Goal: Task Accomplishment & Management: Use online tool/utility

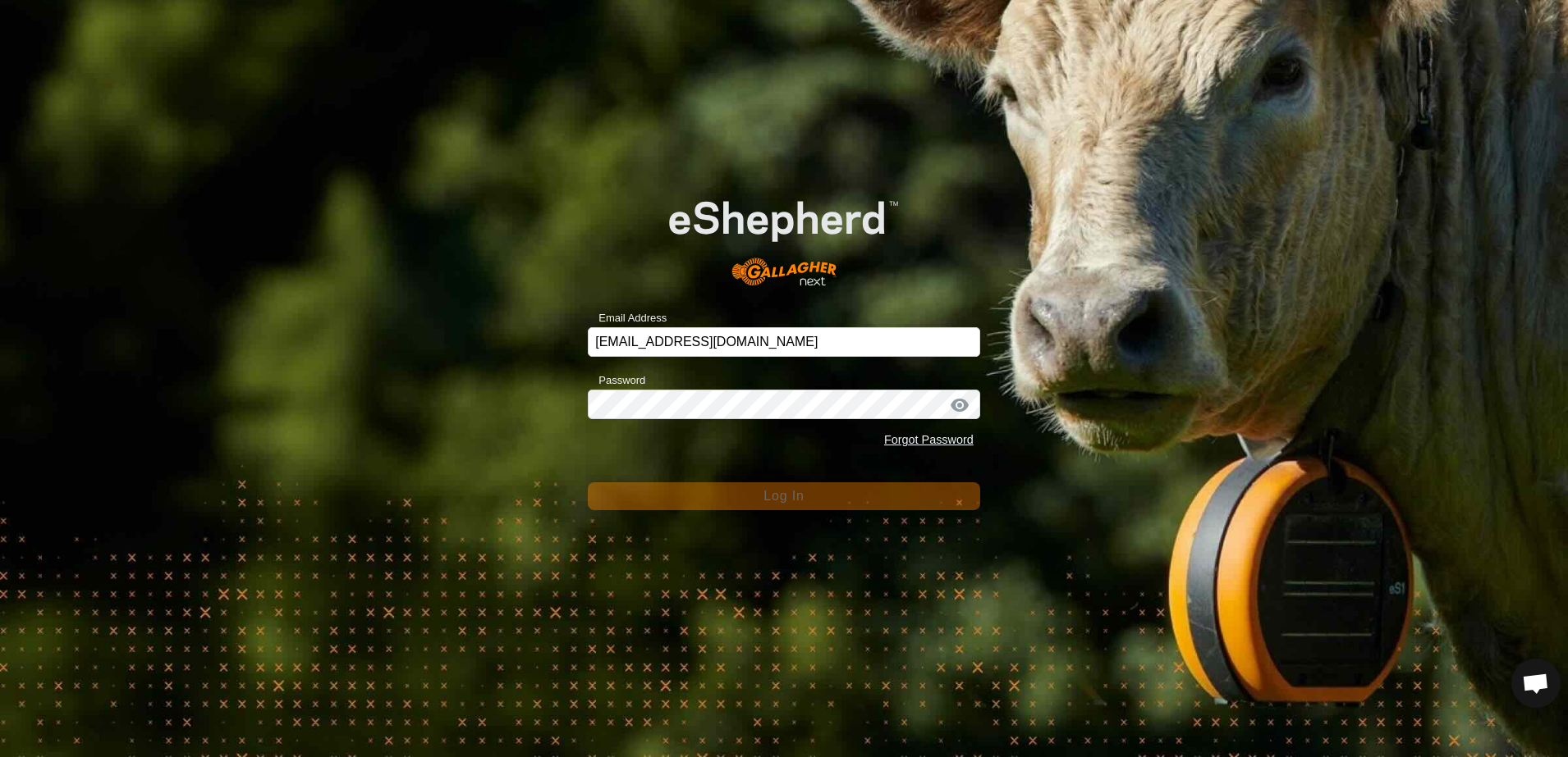
click at [432, 273] on div "Email Address [EMAIL_ADDRESS][DOMAIN_NAME] Password Forgot Password Log In" at bounding box center [784, 378] width 1568 height 757
click at [492, 316] on div "Email Address [EMAIL_ADDRESS][DOMAIN_NAME] Password Forgot Password Log In" at bounding box center [784, 378] width 1568 height 757
click at [383, 190] on div "Email Address [EMAIL_ADDRESS][DOMAIN_NAME] Password Forgot Password Log In" at bounding box center [784, 378] width 1568 height 757
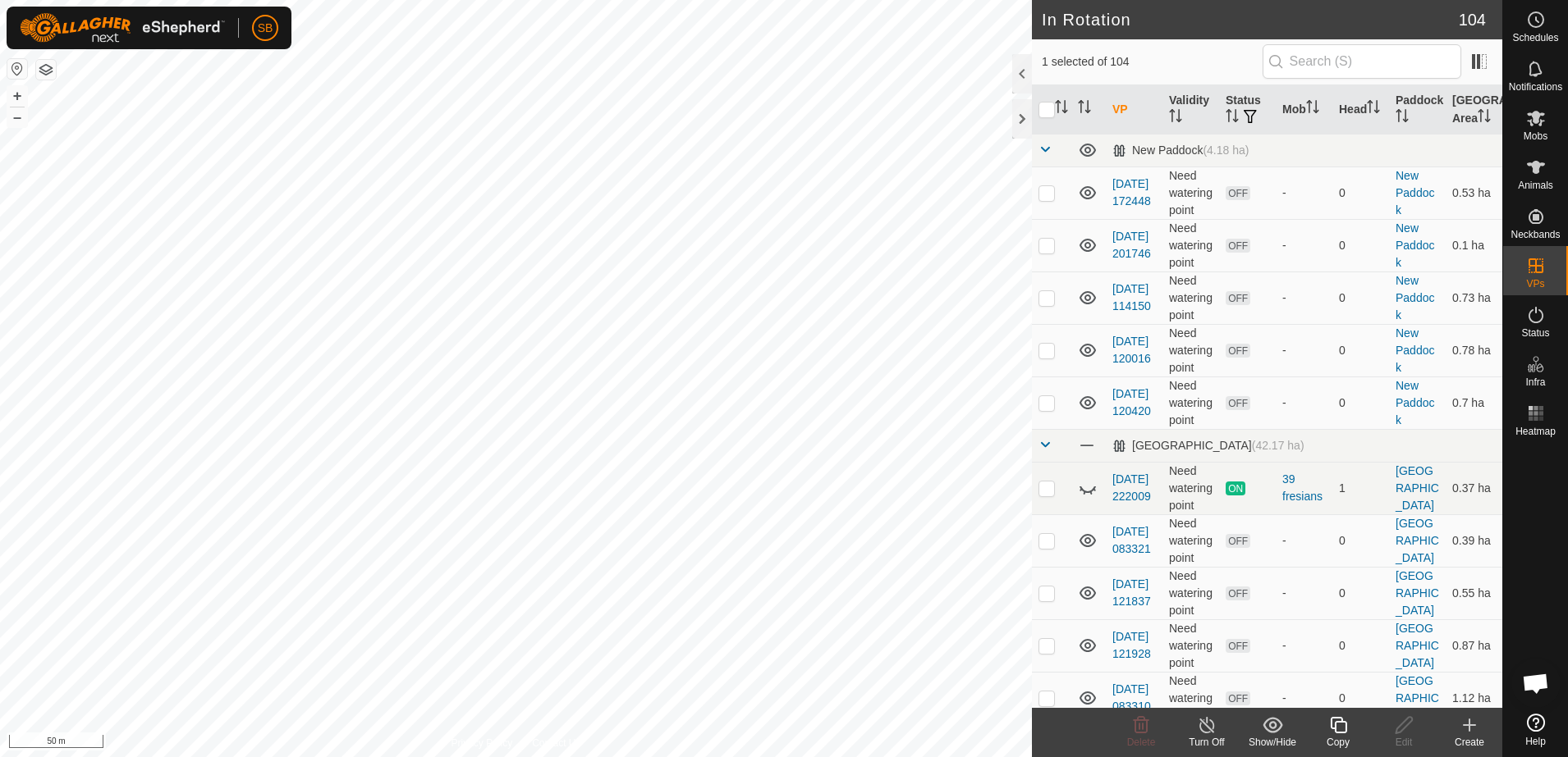
click at [1340, 723] on icon at bounding box center [1338, 725] width 20 height 20
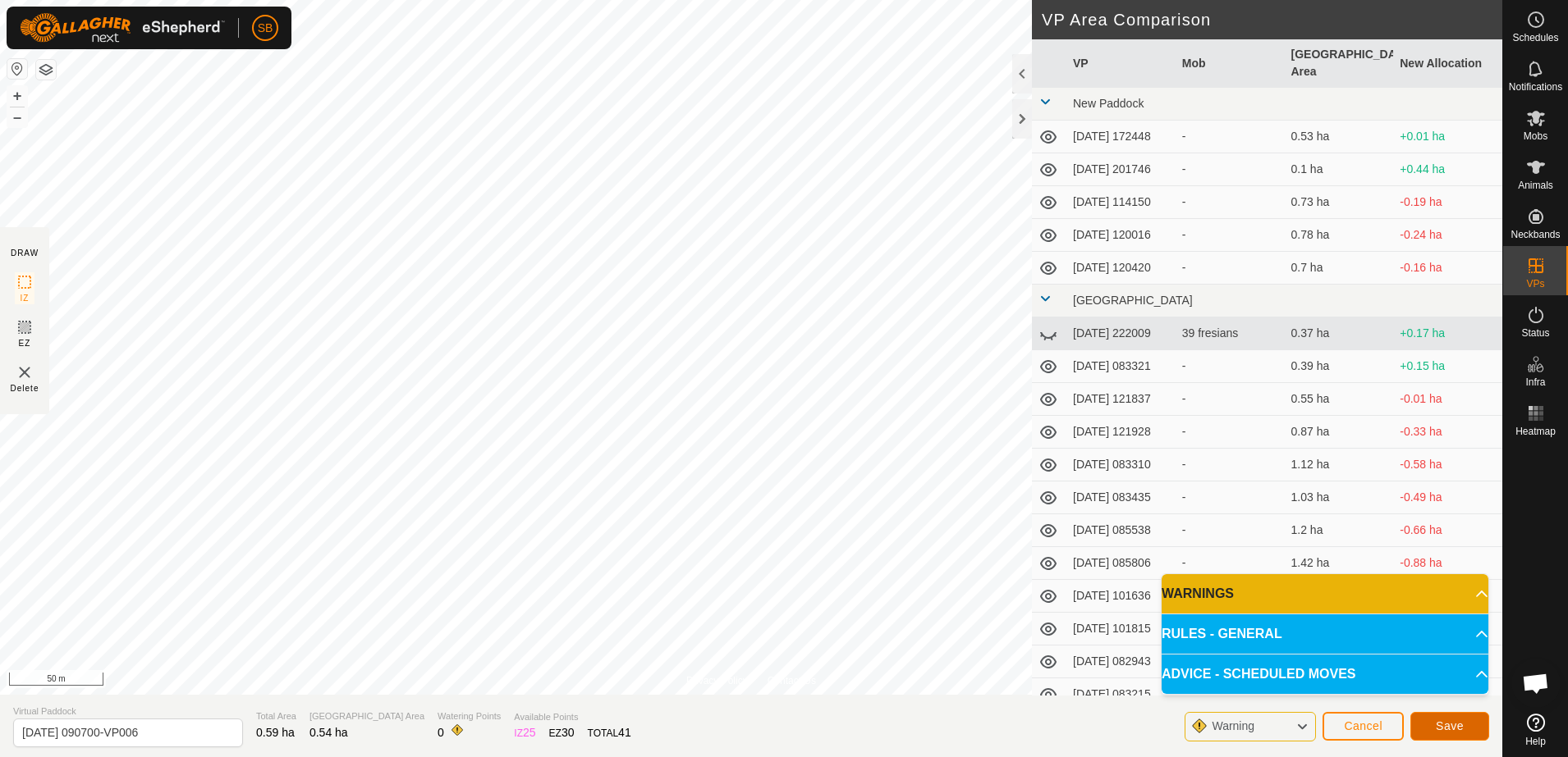
click at [1448, 729] on span "Save" at bounding box center [1449, 726] width 28 height 13
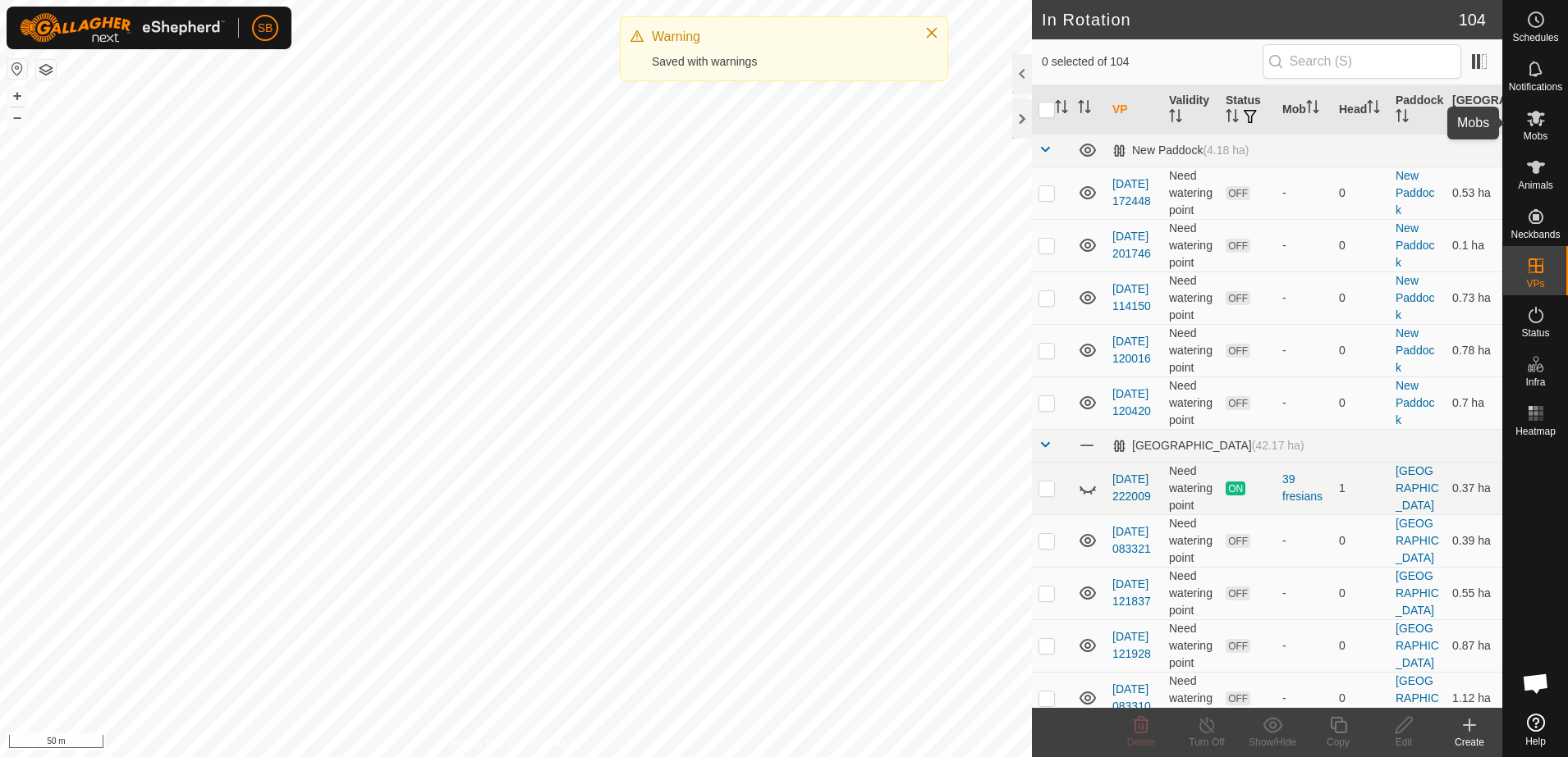
click at [1532, 125] on icon at bounding box center [1536, 119] width 18 height 16
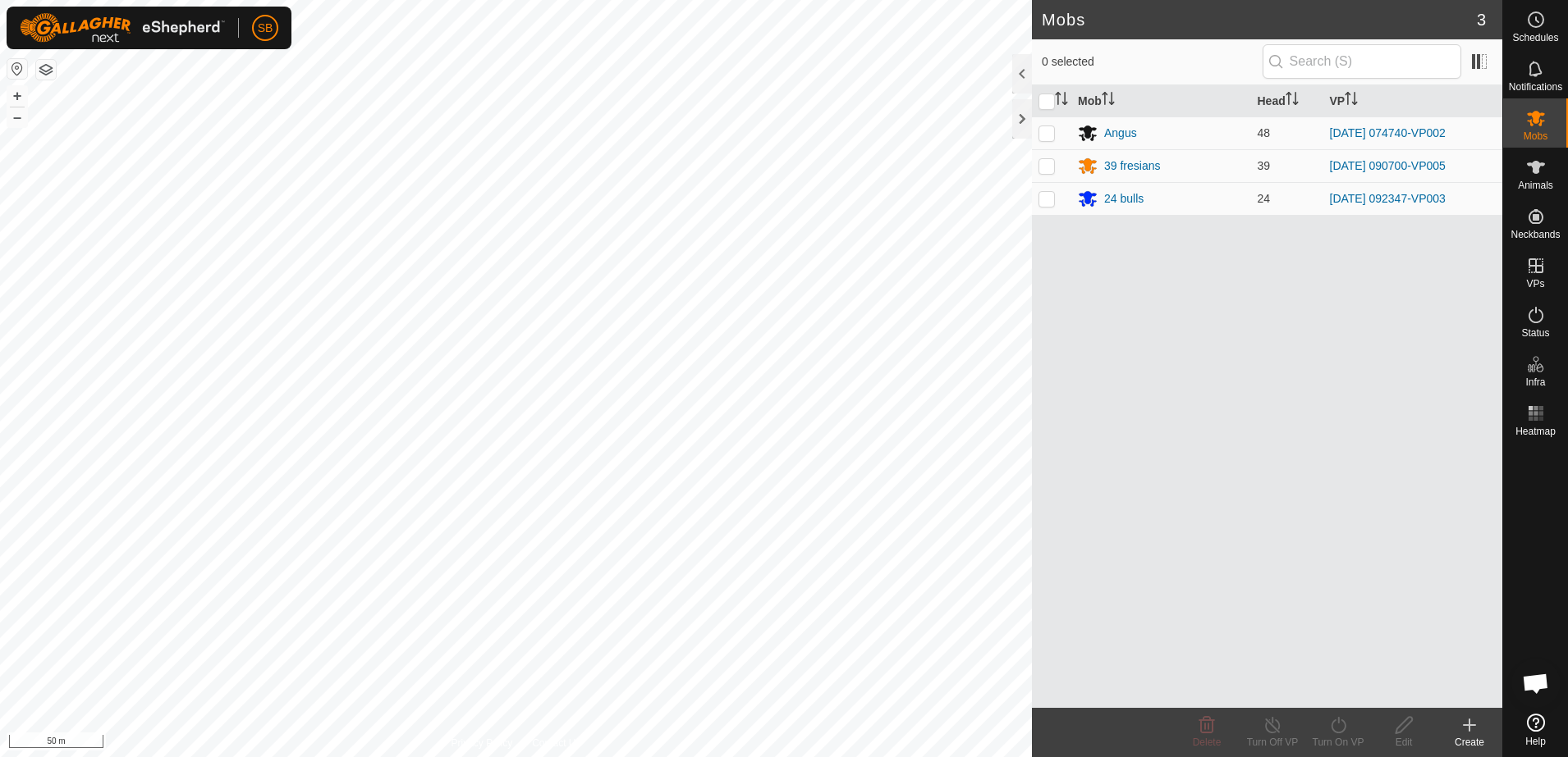
click at [1047, 156] on td at bounding box center [1051, 165] width 39 height 33
checkbox input "true"
click at [1344, 736] on div "Turn On VP" at bounding box center [1338, 742] width 66 height 15
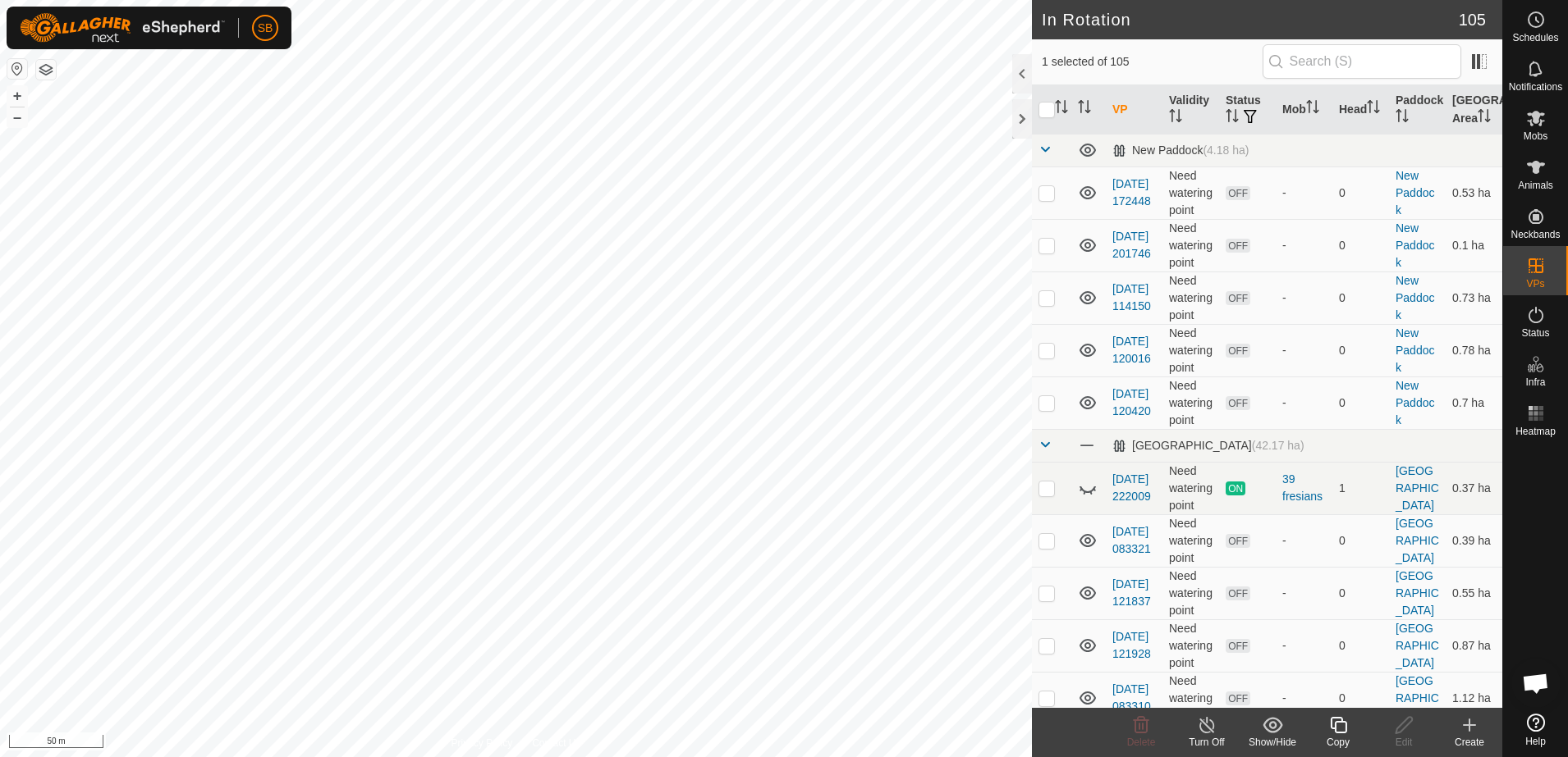
click at [1342, 729] on icon at bounding box center [1338, 725] width 20 height 20
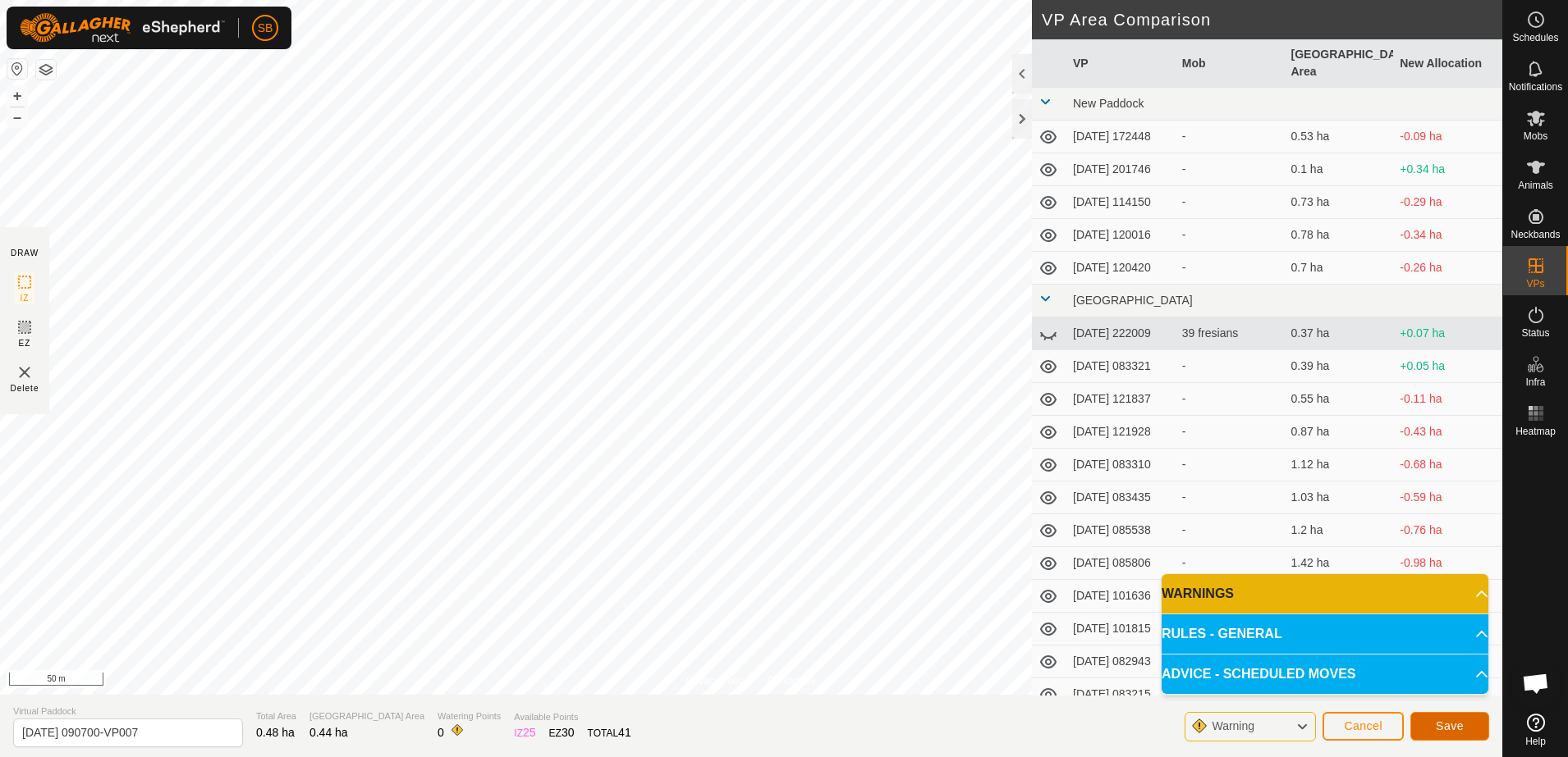
click at [1434, 723] on button "Save" at bounding box center [1449, 727] width 79 height 28
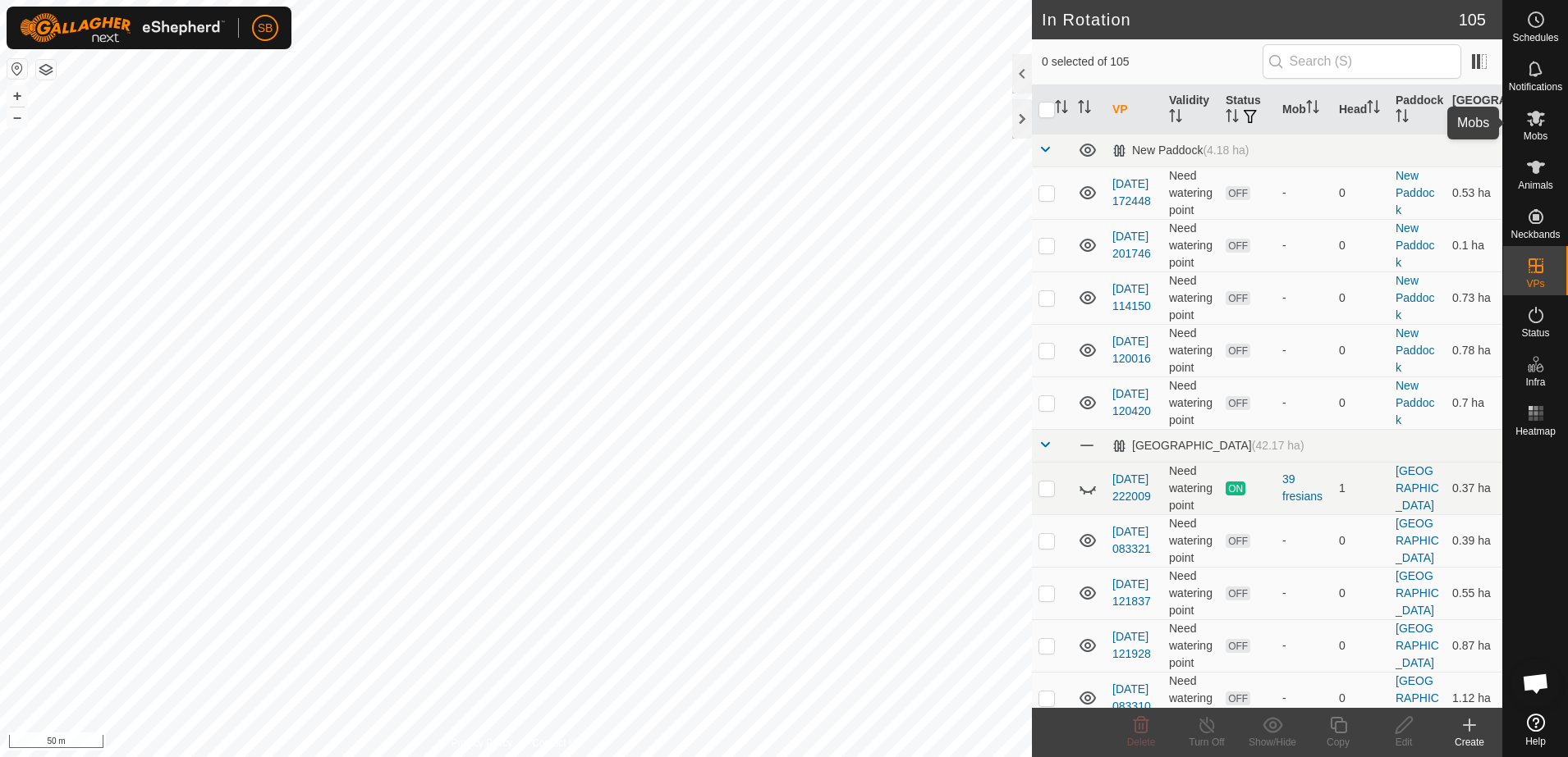
click at [1526, 128] on es-mob-svg-icon at bounding box center [1535, 118] width 29 height 27
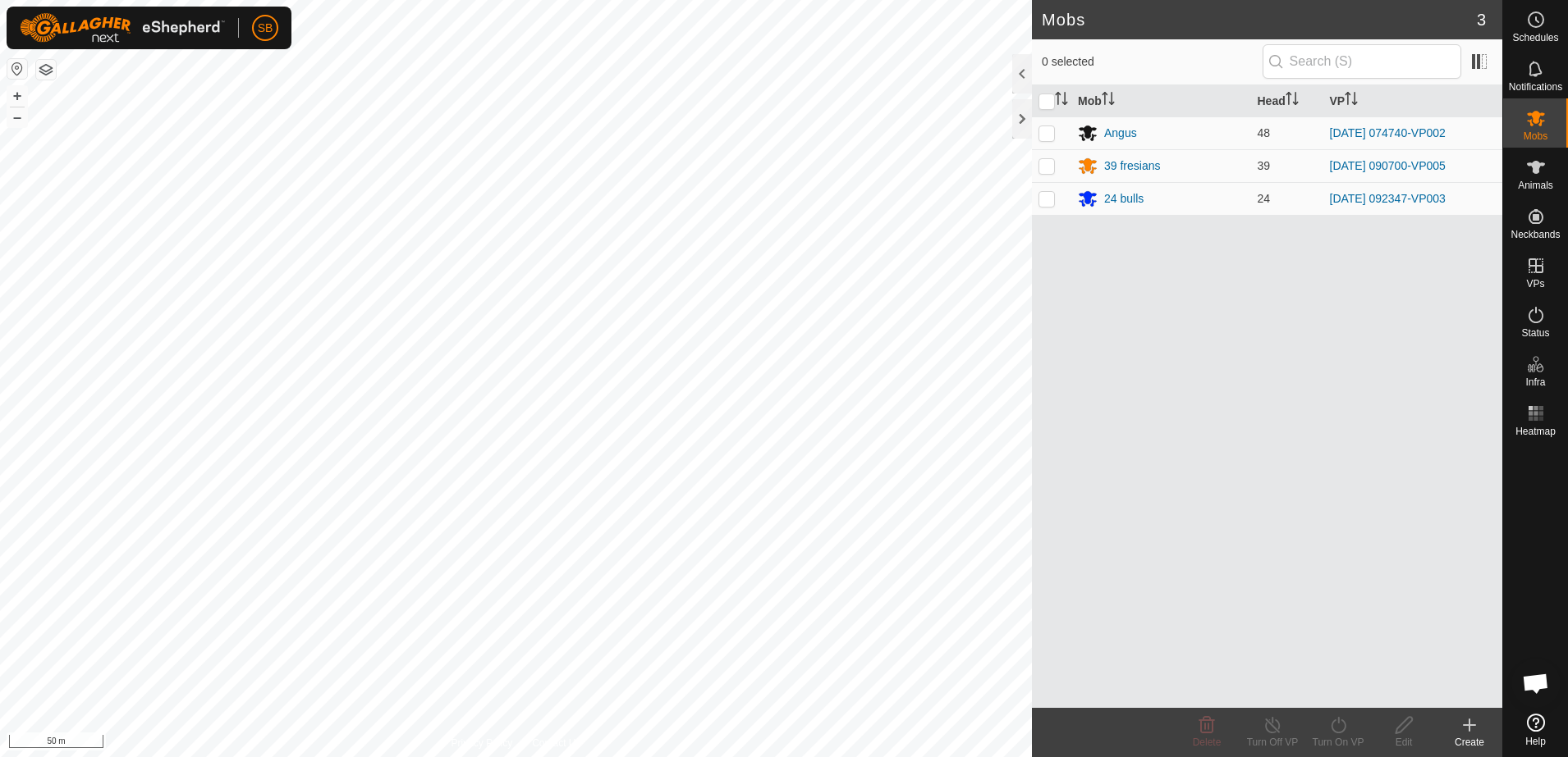
click at [1049, 159] on p-checkbox at bounding box center [1047, 165] width 16 height 13
checkbox input "true"
click at [1350, 735] on div "Turn On VP" at bounding box center [1338, 742] width 66 height 15
click at [1345, 690] on link "Now" at bounding box center [1387, 689] width 162 height 33
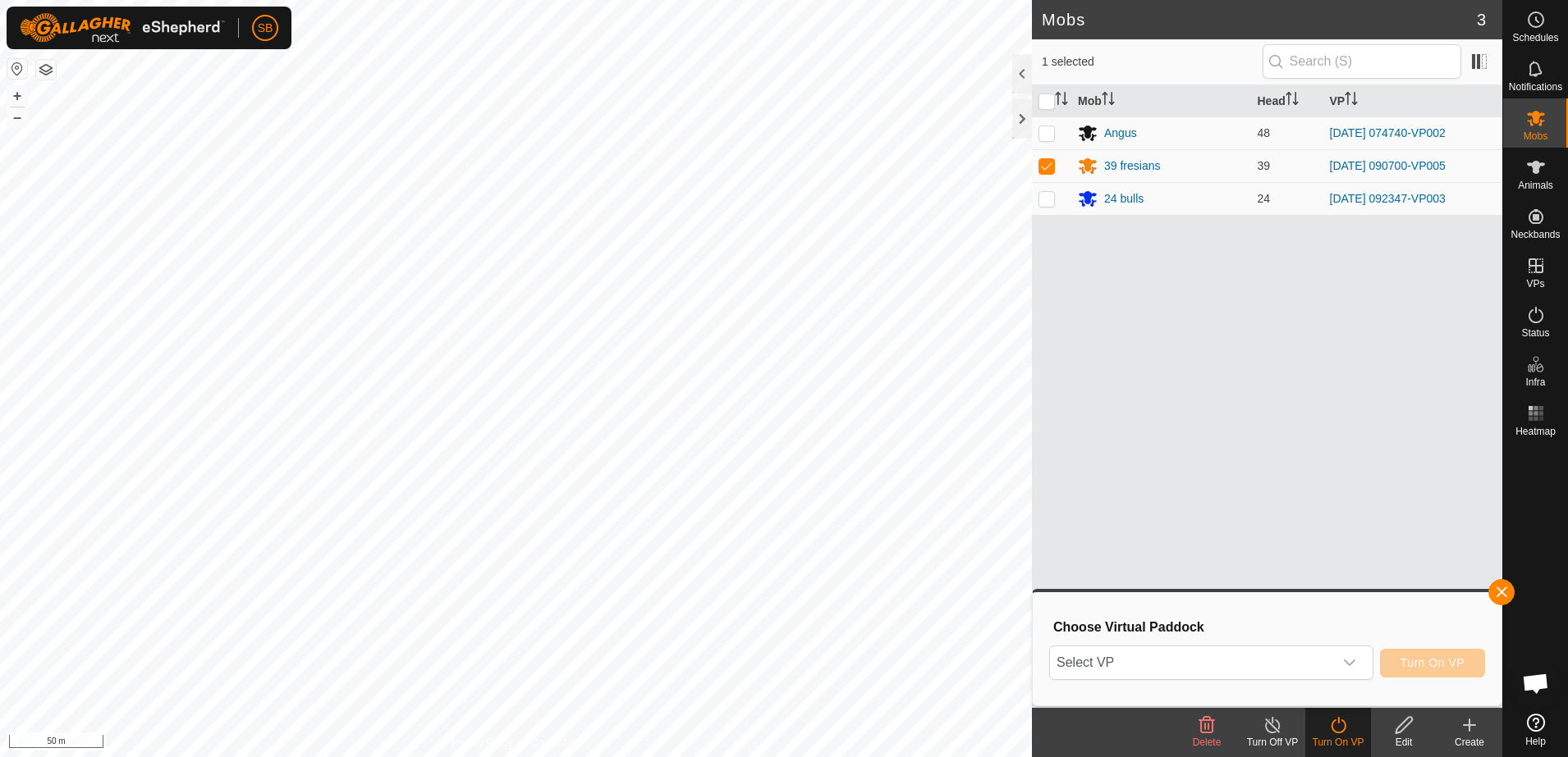
click at [1308, 658] on span "Select VP" at bounding box center [1192, 663] width 283 height 33
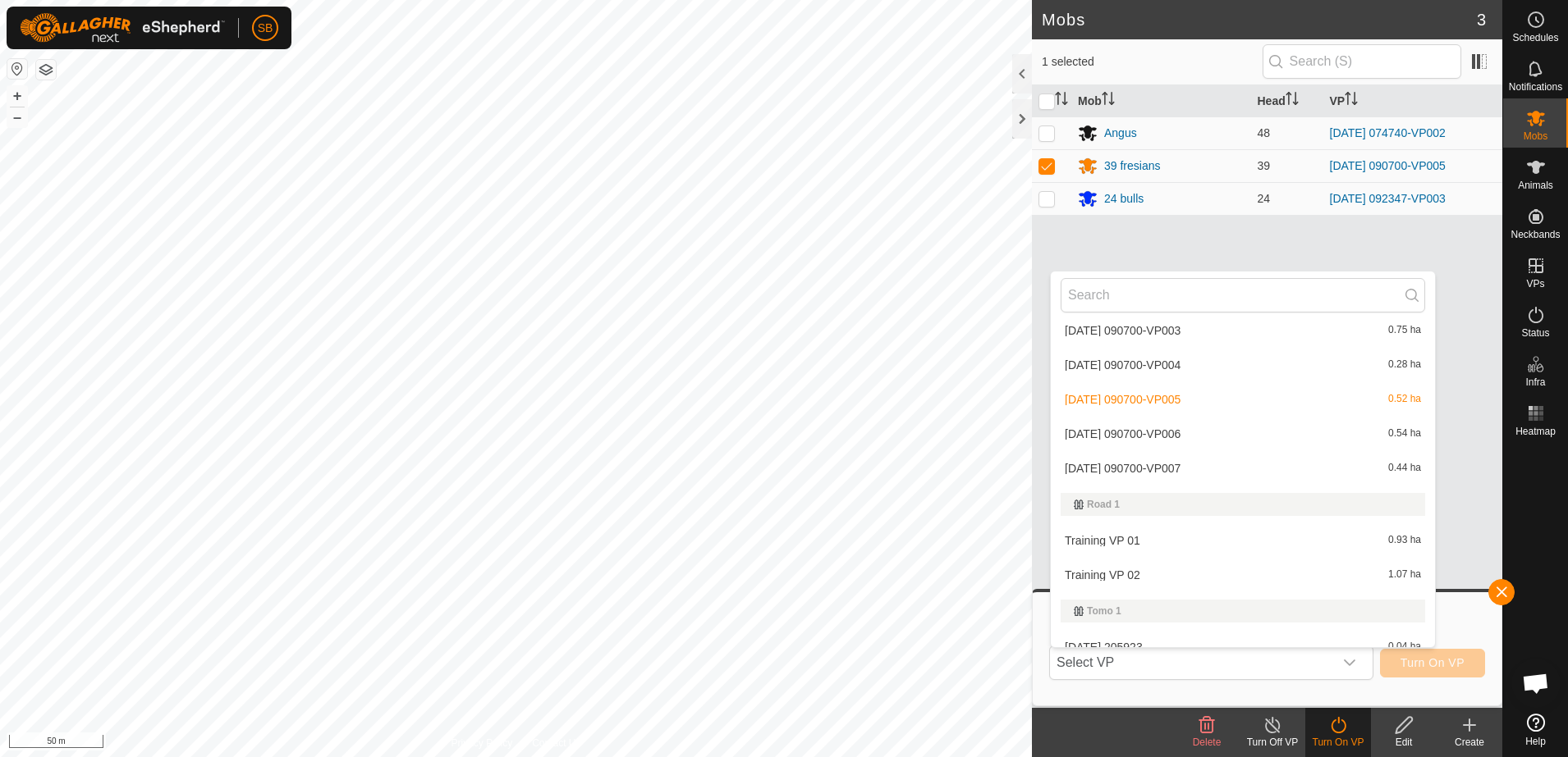
scroll to position [3277, 0]
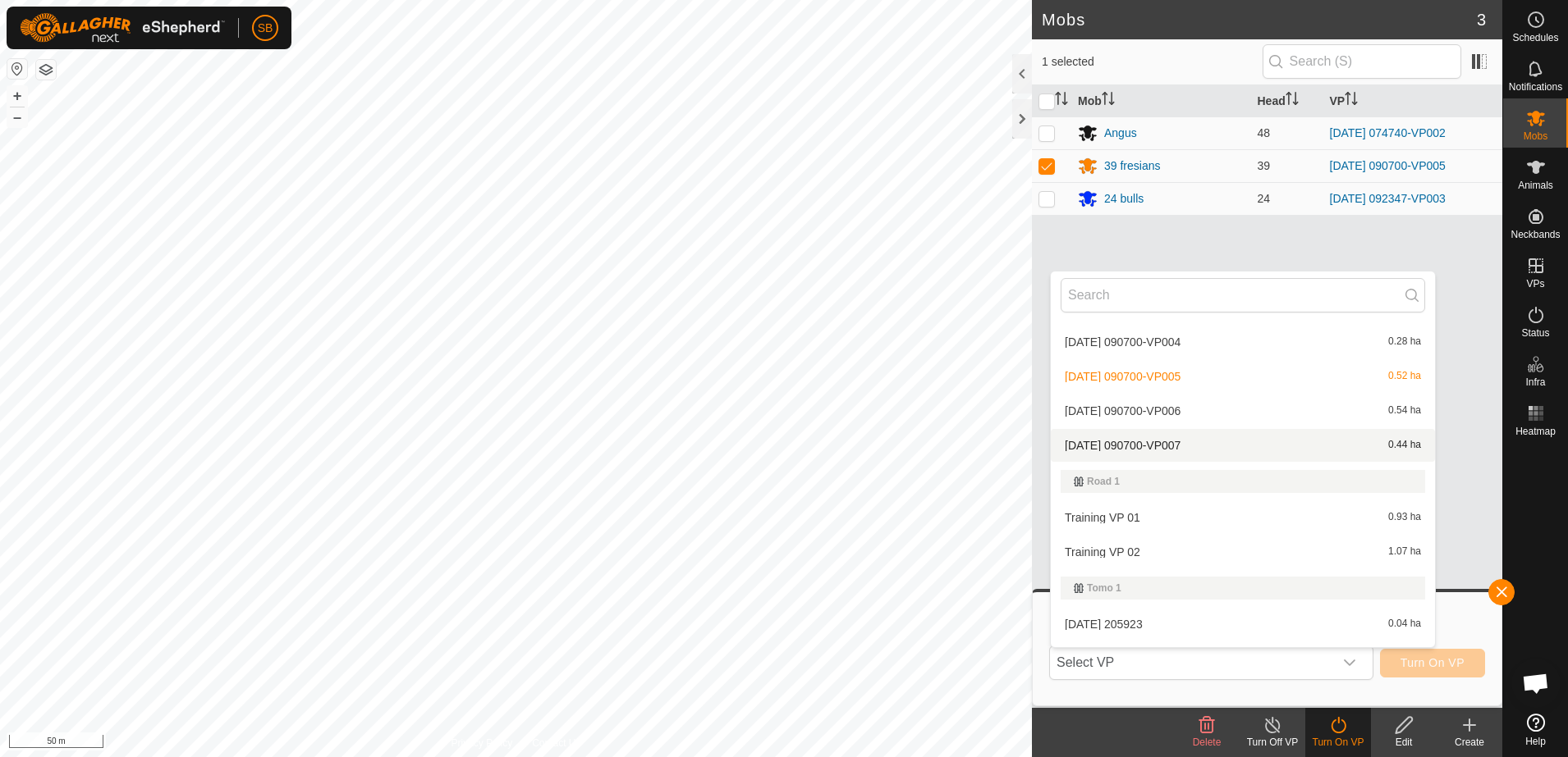
click at [1167, 442] on li "2025-09-10 090700-VP007 0.44 ha" at bounding box center [1242, 446] width 384 height 33
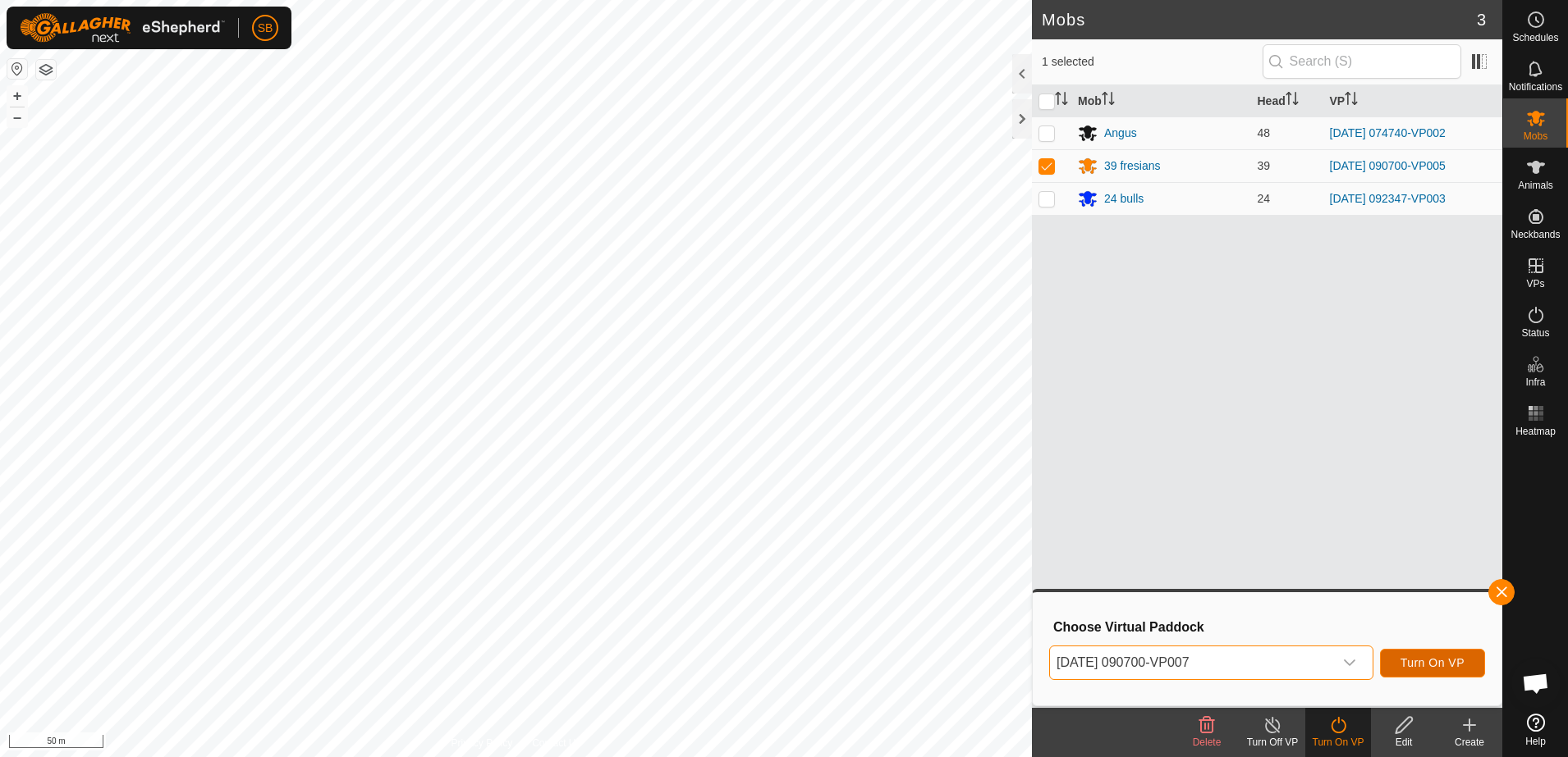
click at [1426, 658] on span "Turn On VP" at bounding box center [1432, 663] width 64 height 13
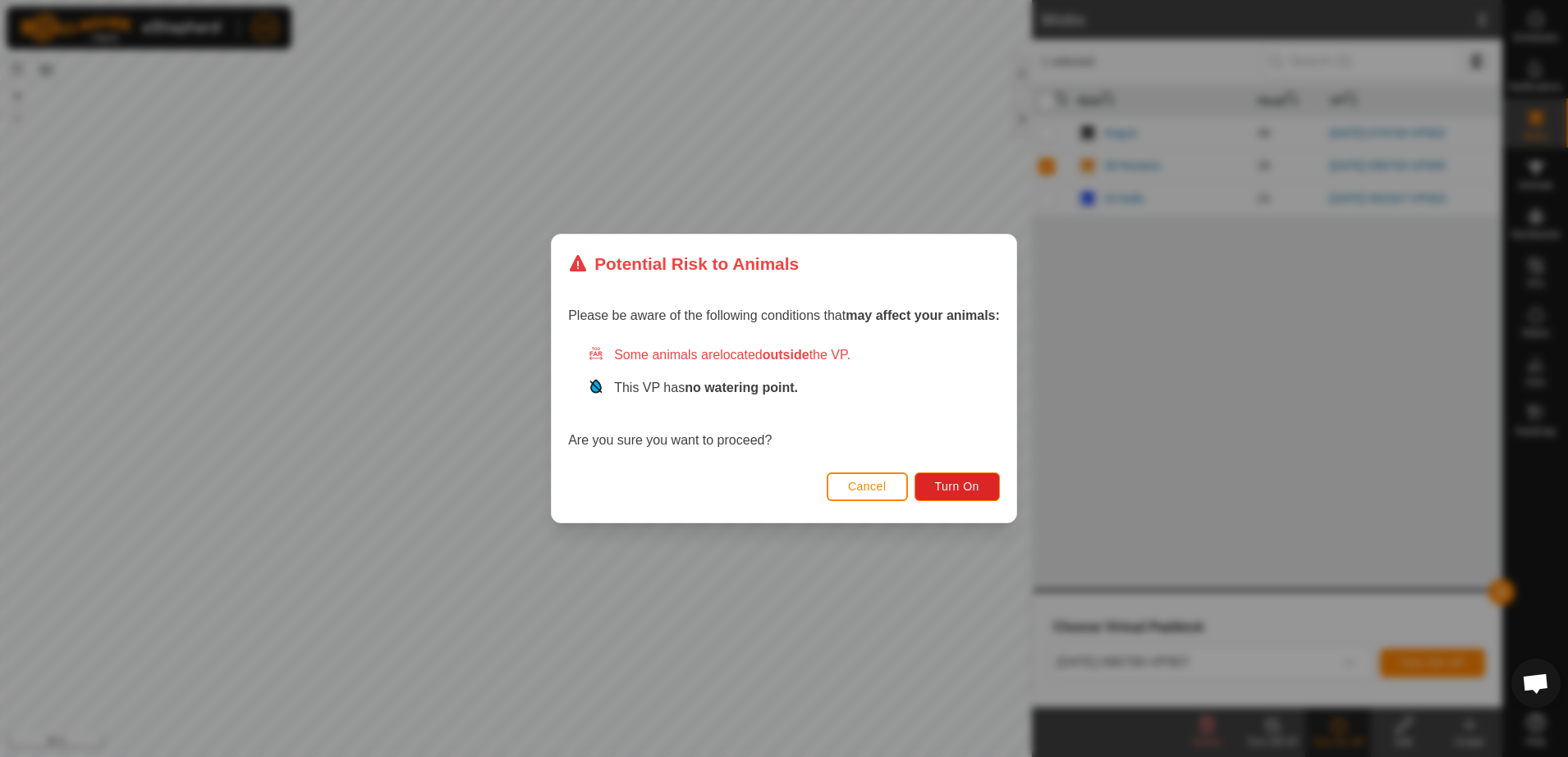
click at [988, 469] on div "Cancel Turn On" at bounding box center [783, 494] width 464 height 56
click at [960, 488] on span "Turn On" at bounding box center [957, 486] width 44 height 13
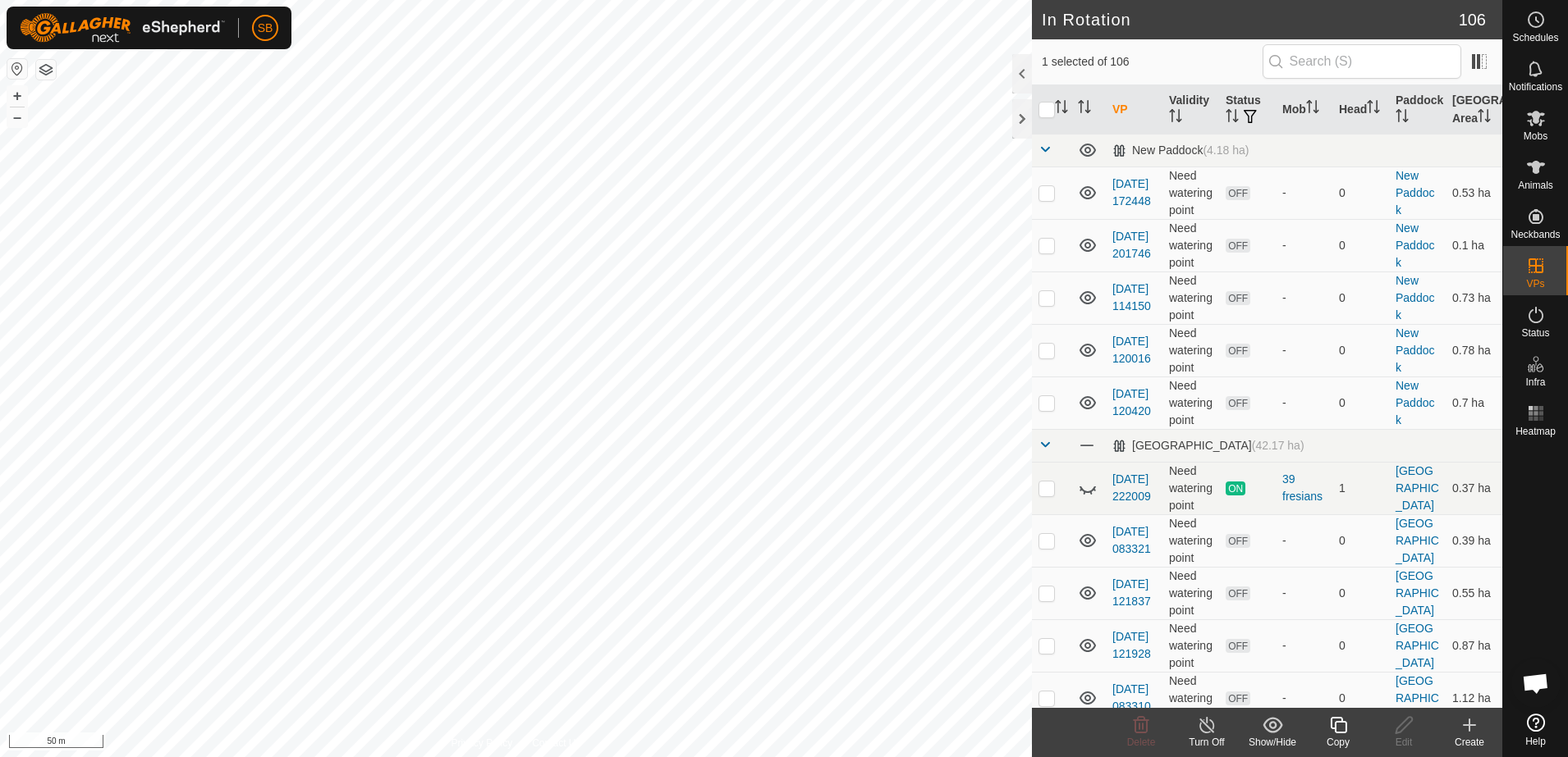
click at [1340, 732] on icon at bounding box center [1338, 725] width 16 height 16
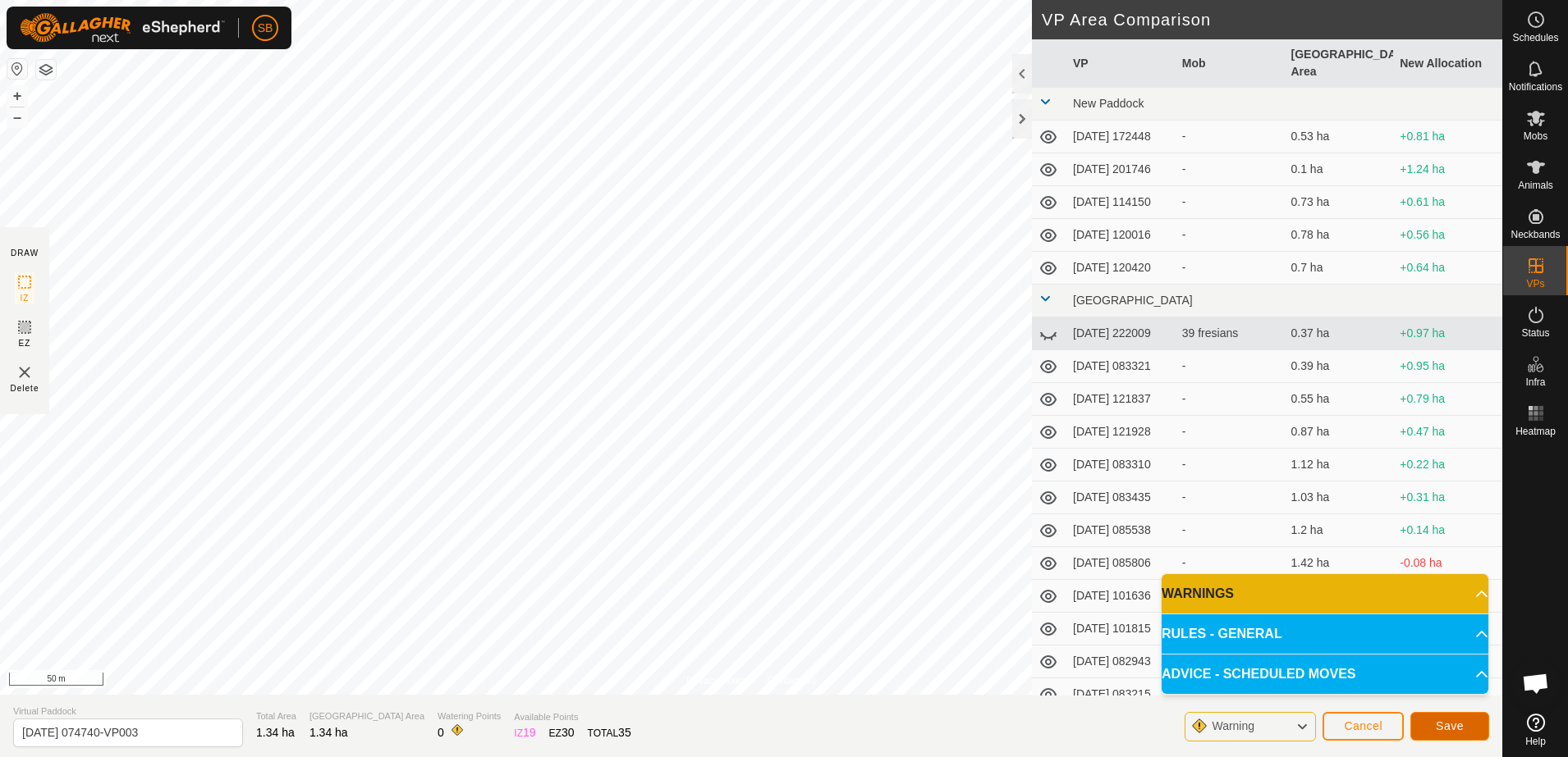
click at [1472, 727] on button "Save" at bounding box center [1449, 727] width 79 height 28
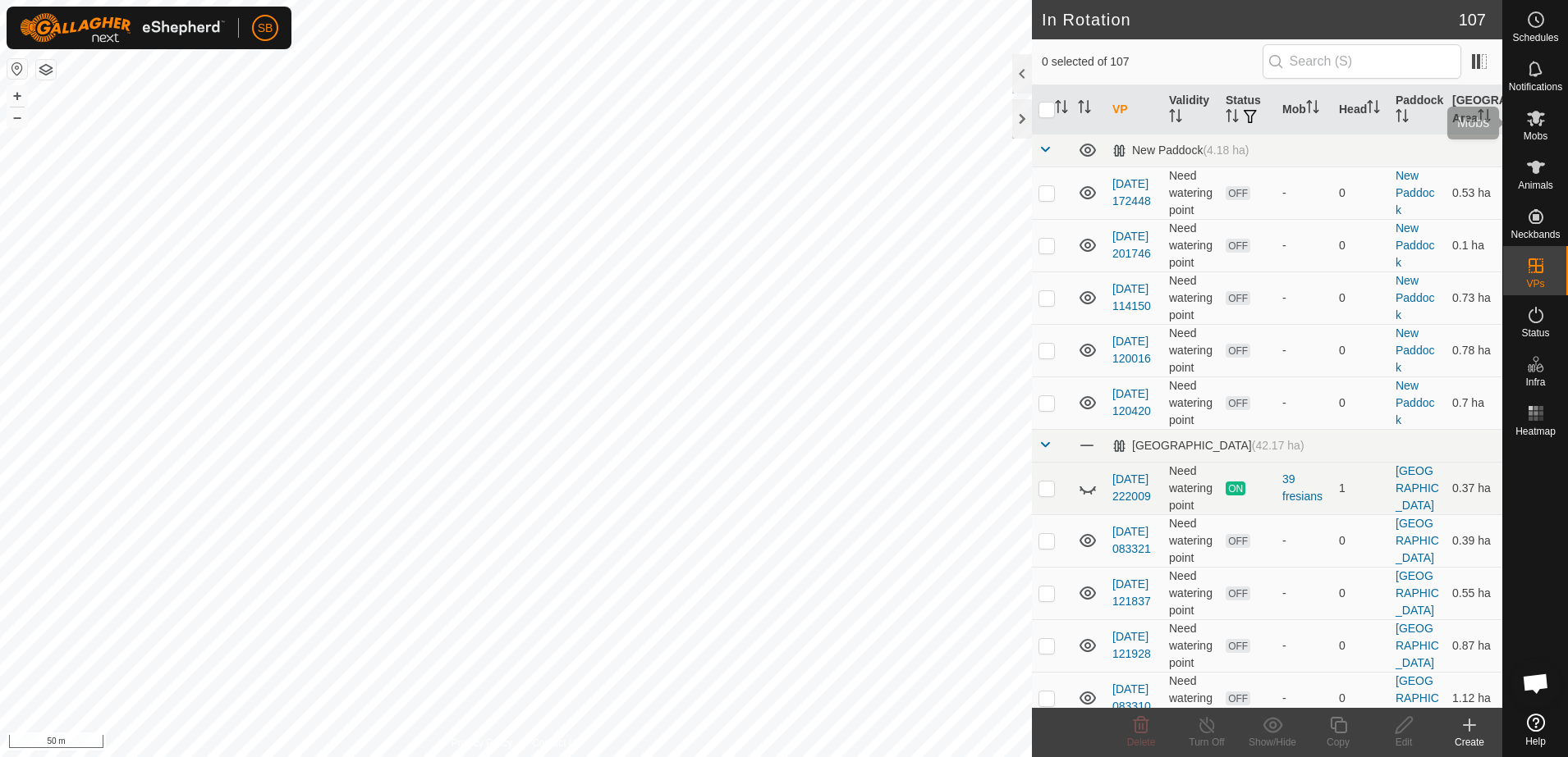
click at [1535, 115] on icon at bounding box center [1536, 119] width 18 height 16
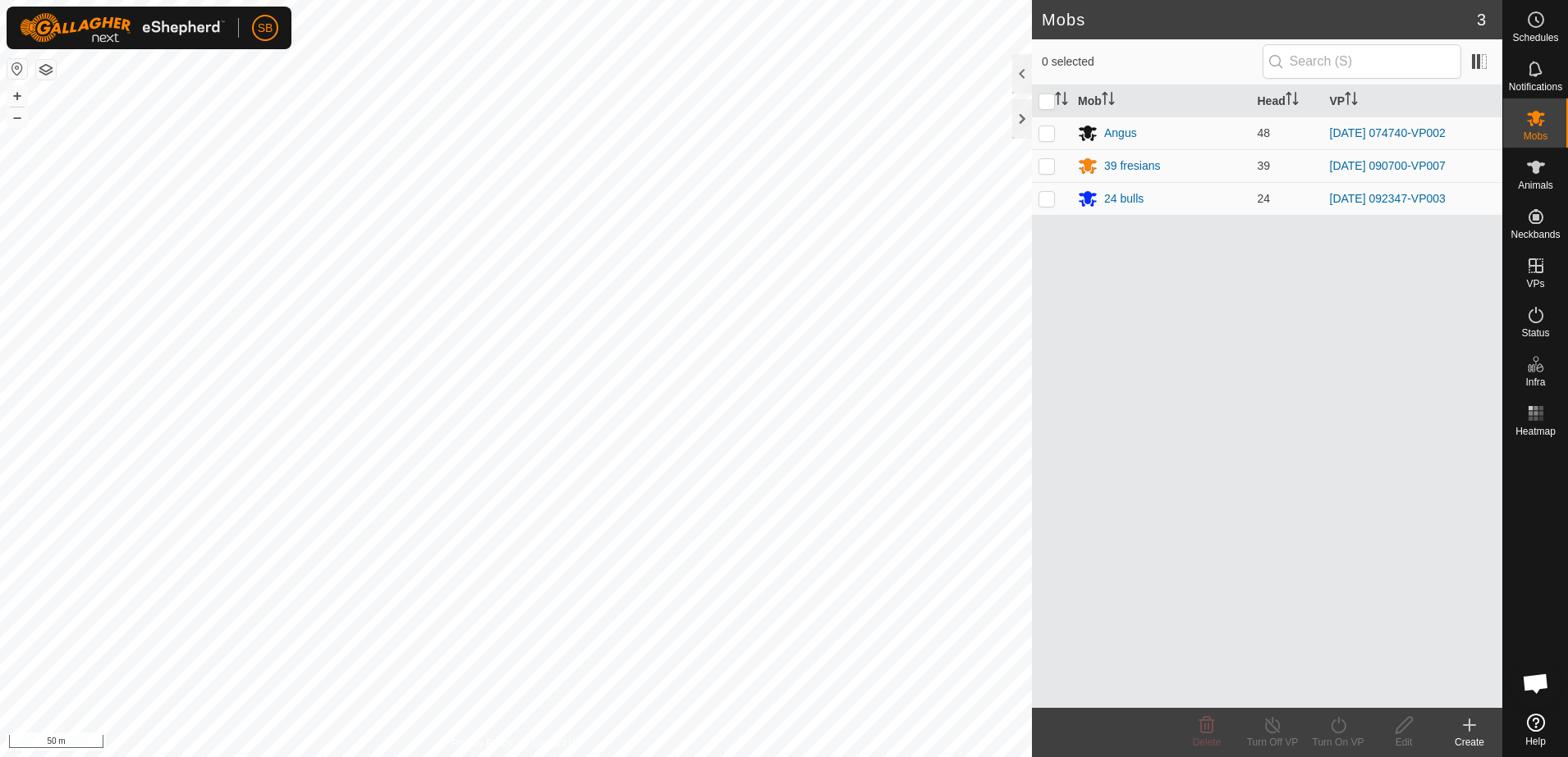
click at [1041, 137] on p-checkbox at bounding box center [1047, 132] width 16 height 13
checkbox input "true"
click at [1342, 715] on icon at bounding box center [1338, 725] width 20 height 20
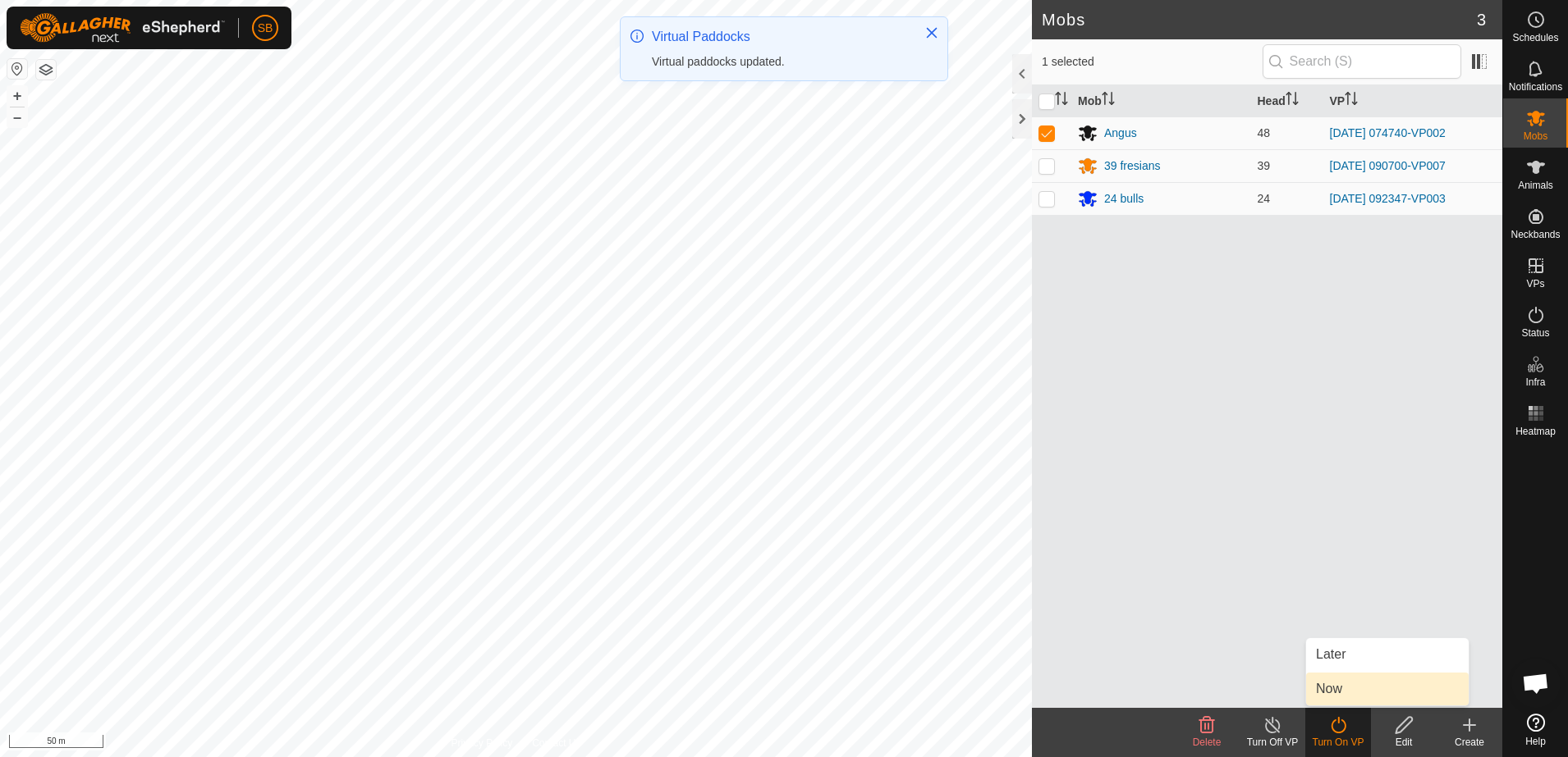
click at [1339, 691] on link "Now" at bounding box center [1387, 689] width 162 height 33
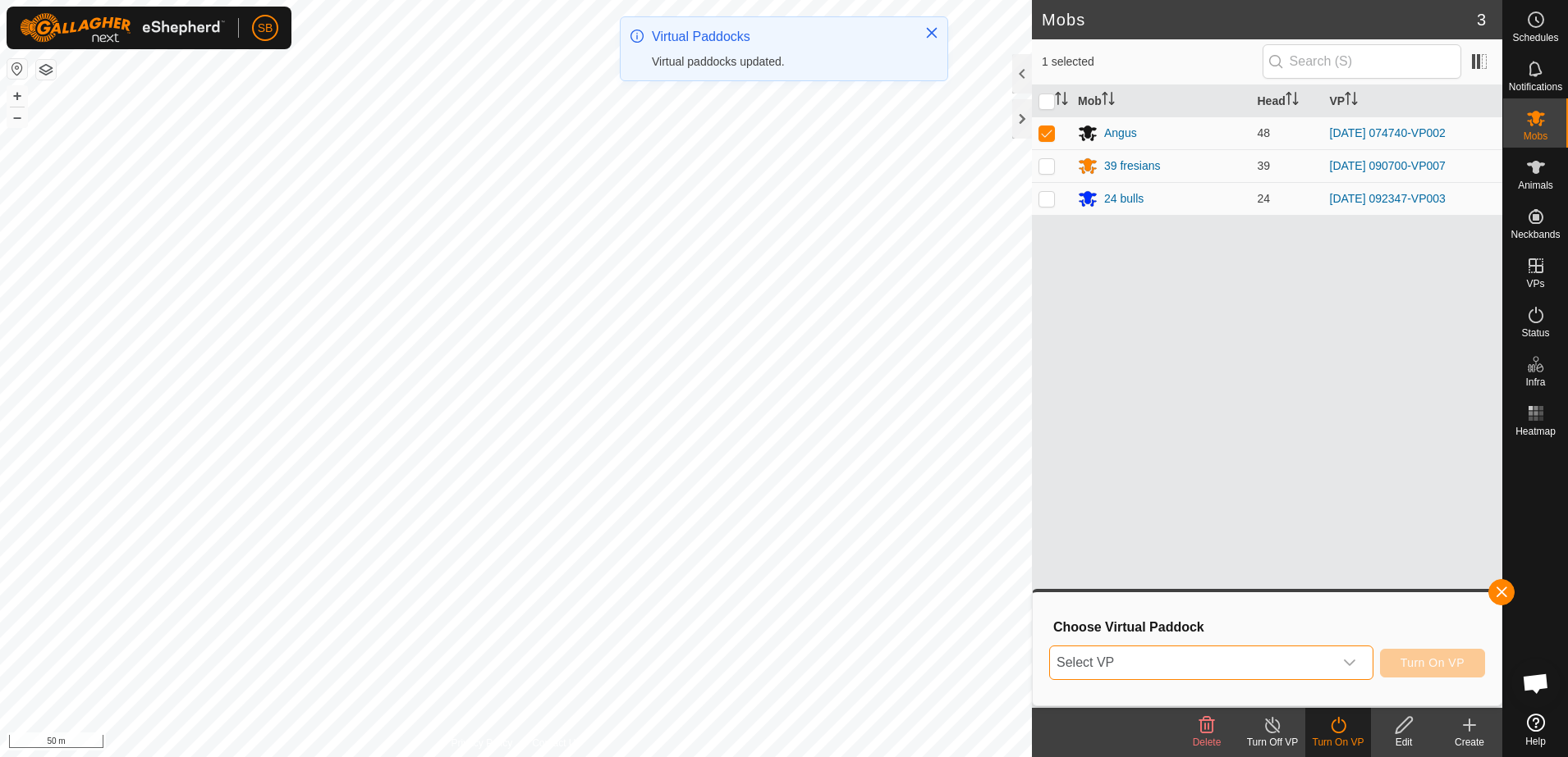
click at [1282, 665] on span "Select VP" at bounding box center [1192, 663] width 283 height 33
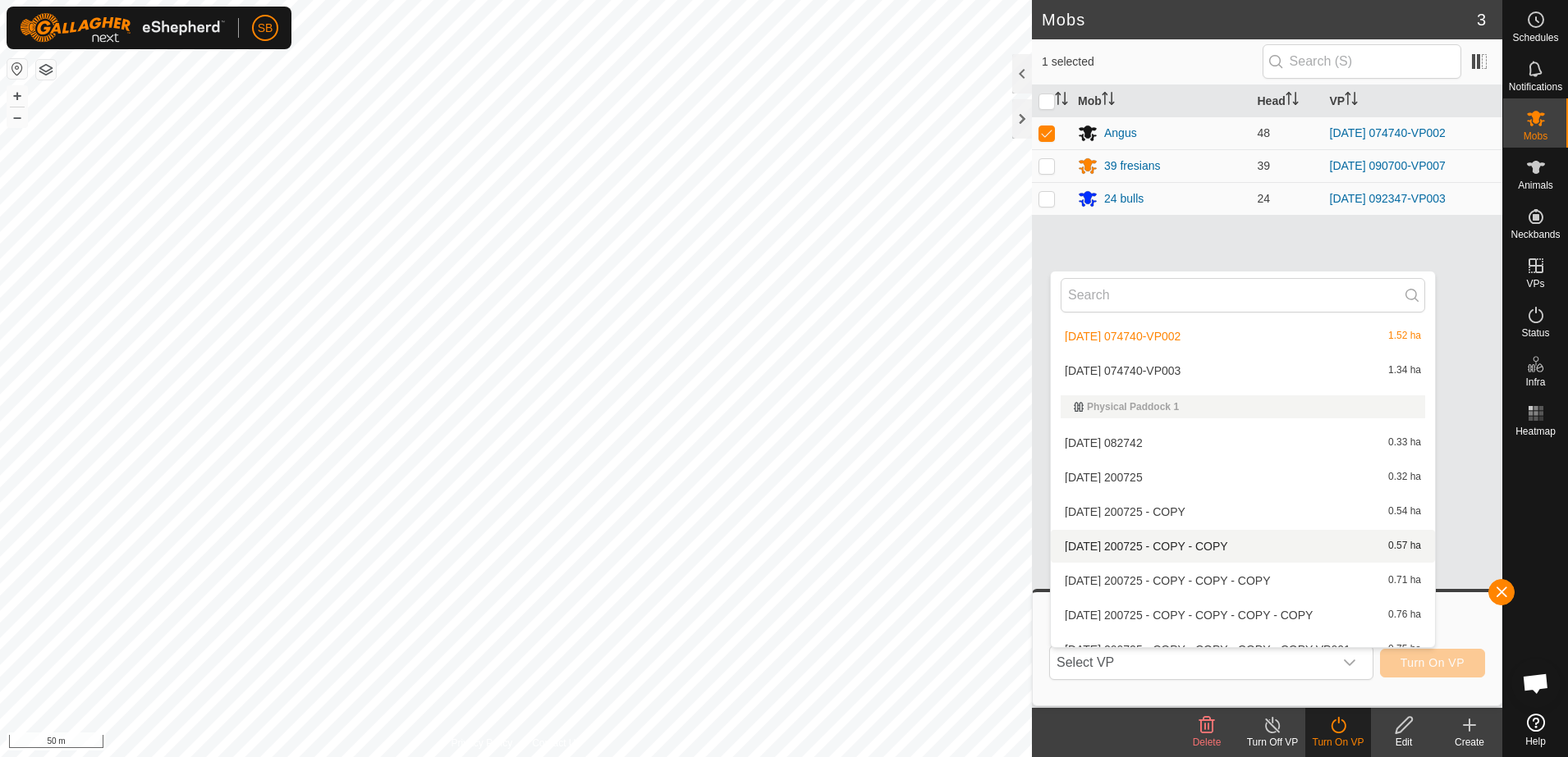
scroll to position [2175, 0]
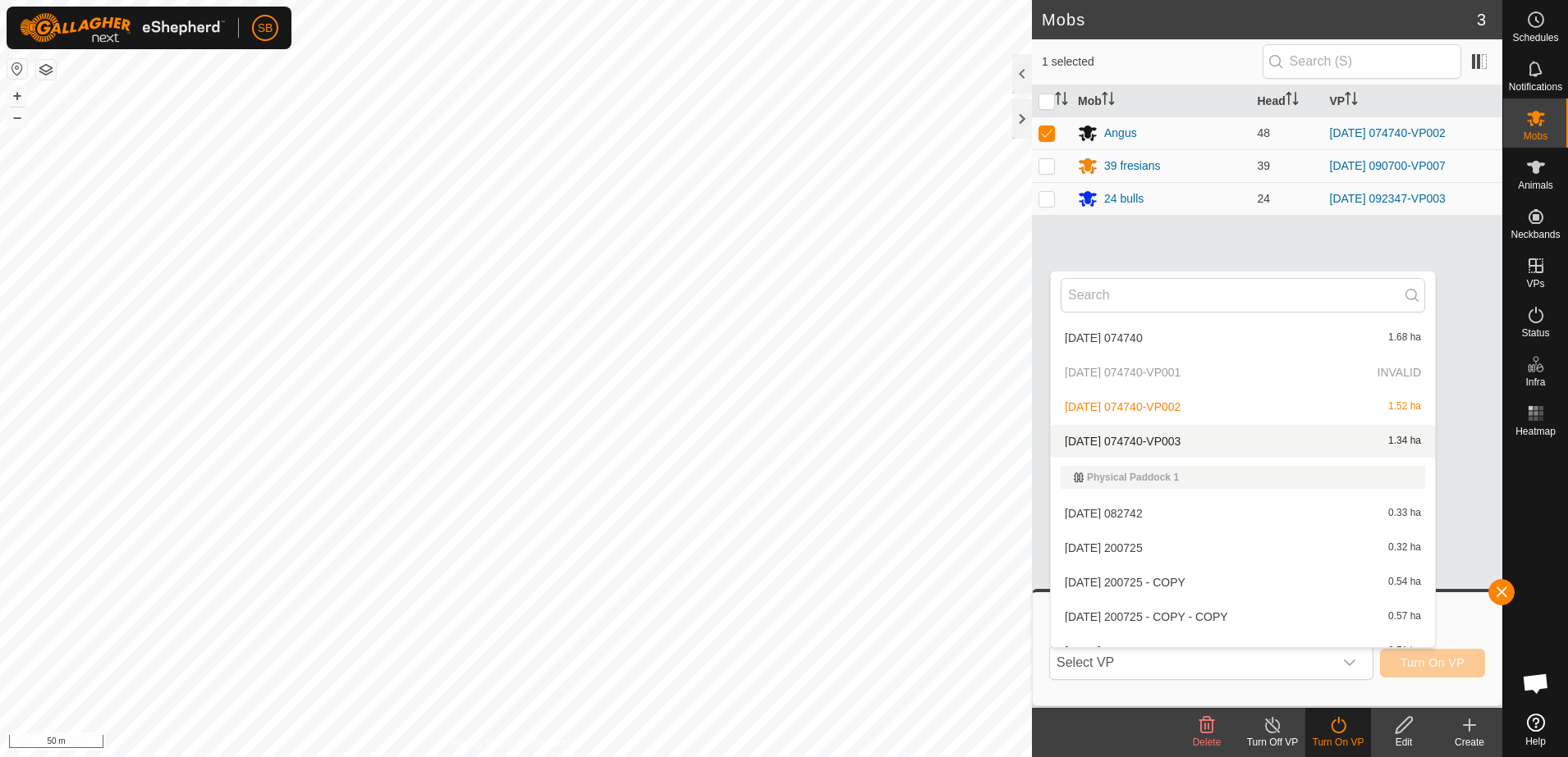
click at [1180, 437] on li "2025-09-13 074740-VP003 1.34 ha" at bounding box center [1242, 441] width 384 height 33
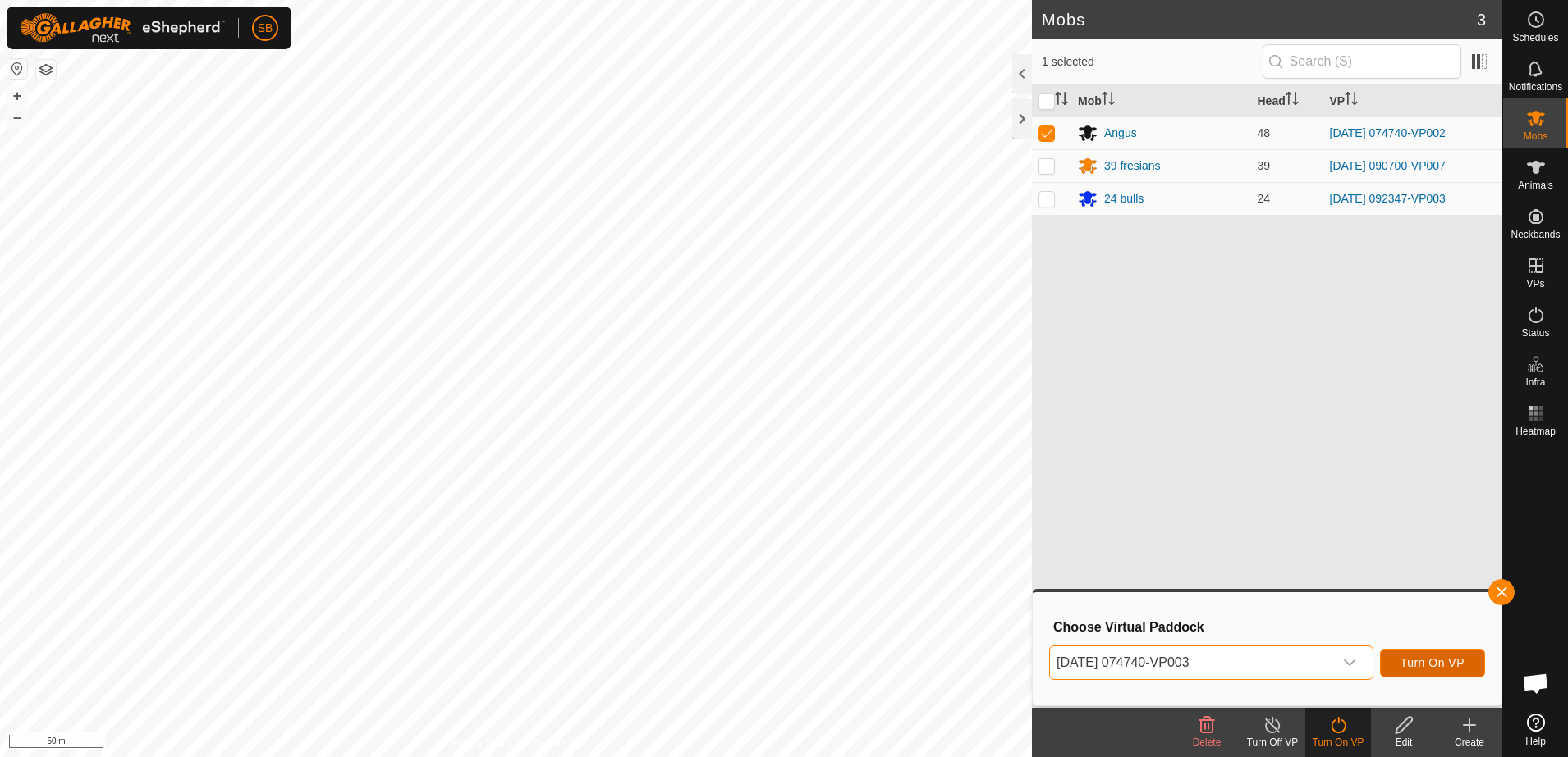
click at [1403, 660] on span "Turn On VP" at bounding box center [1432, 663] width 64 height 13
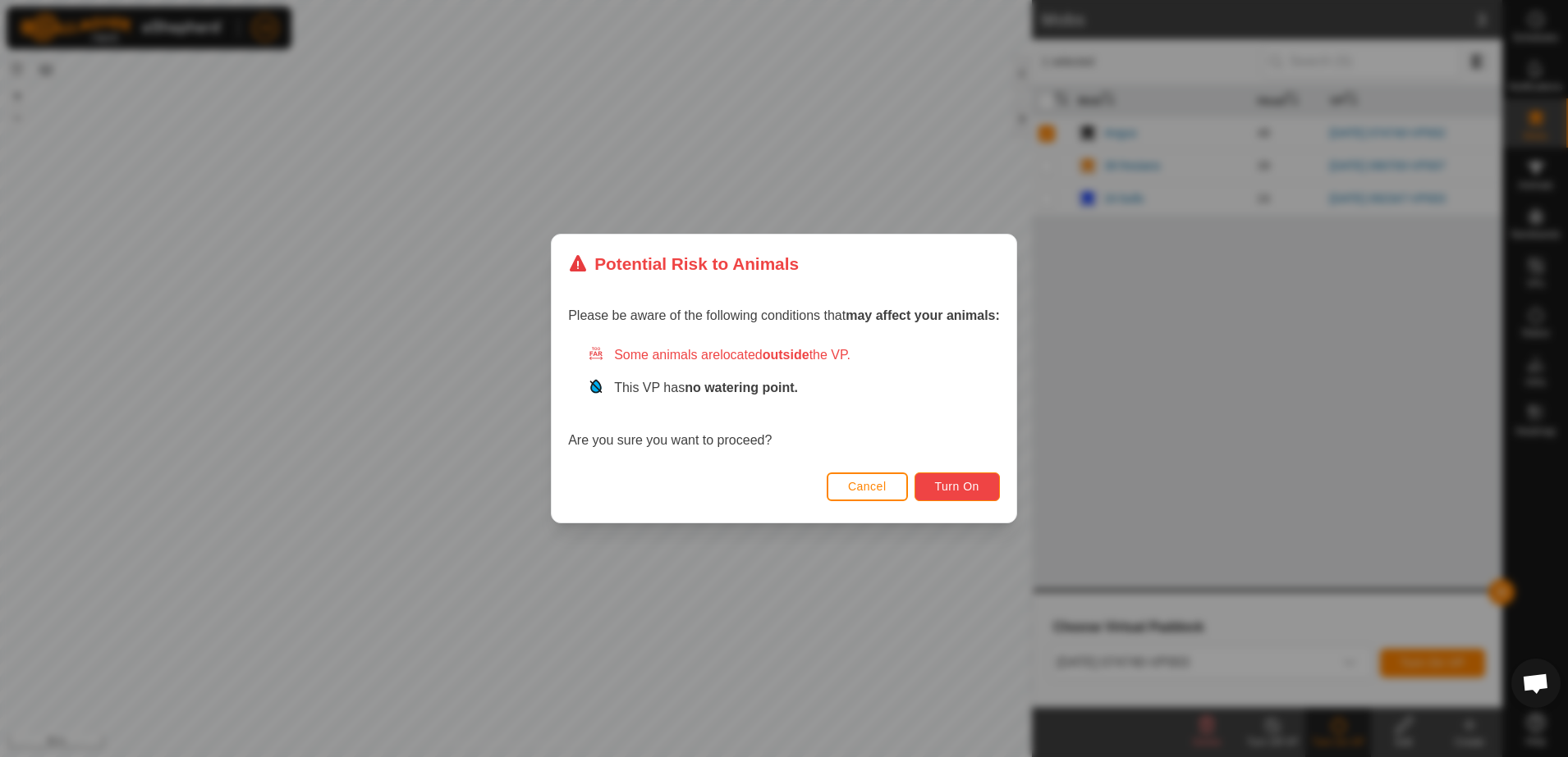
click at [972, 480] on span "Turn On" at bounding box center [957, 486] width 44 height 13
